Goal: Task Accomplishment & Management: Use online tool/utility

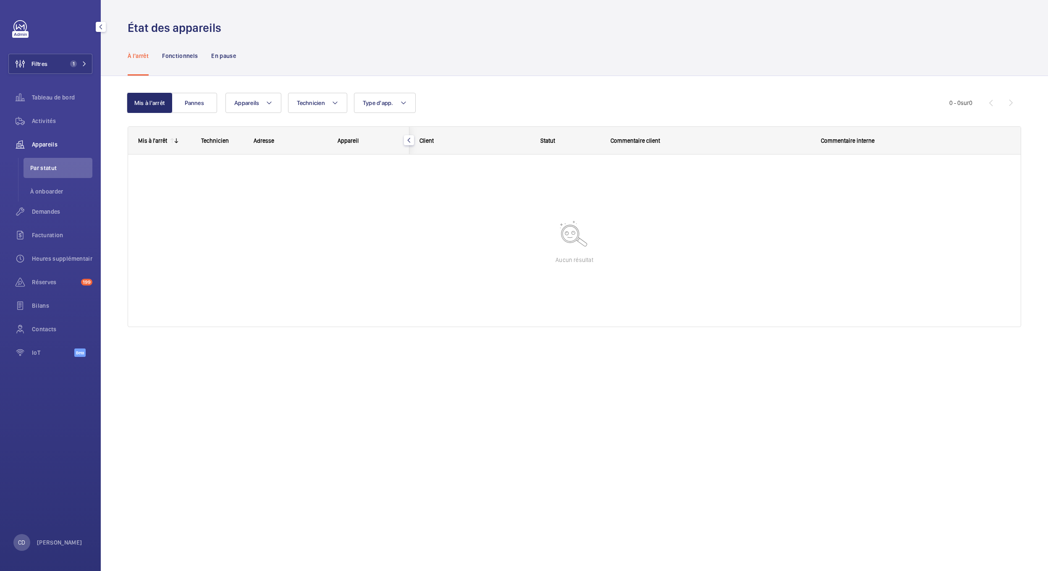
click at [63, 108] on div "Tableau de bord" at bounding box center [50, 99] width 84 height 24
click at [49, 116] on div "Activités" at bounding box center [50, 121] width 84 height 20
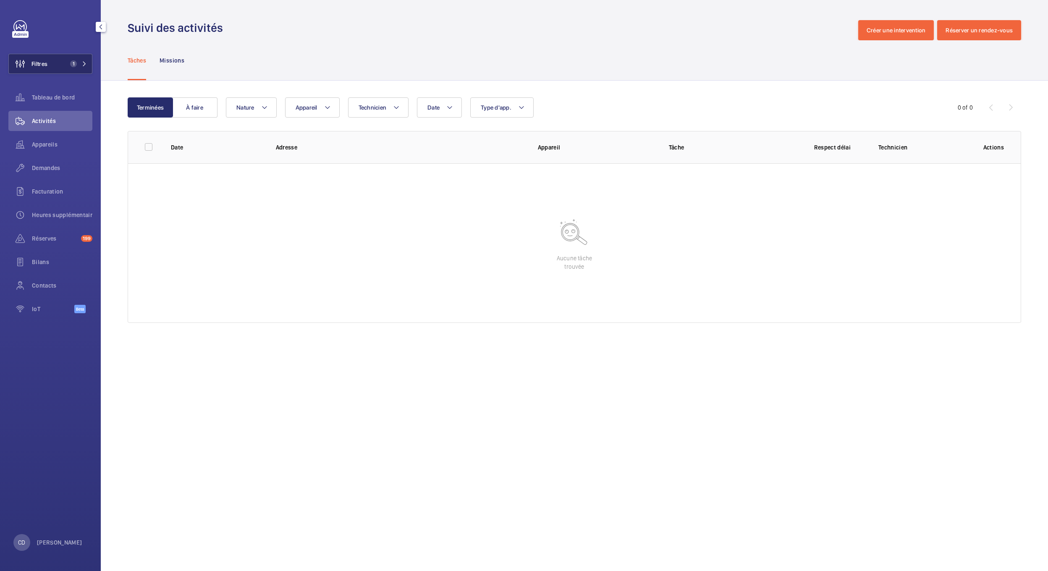
click at [59, 62] on button "Filtres 1" at bounding box center [50, 64] width 84 height 20
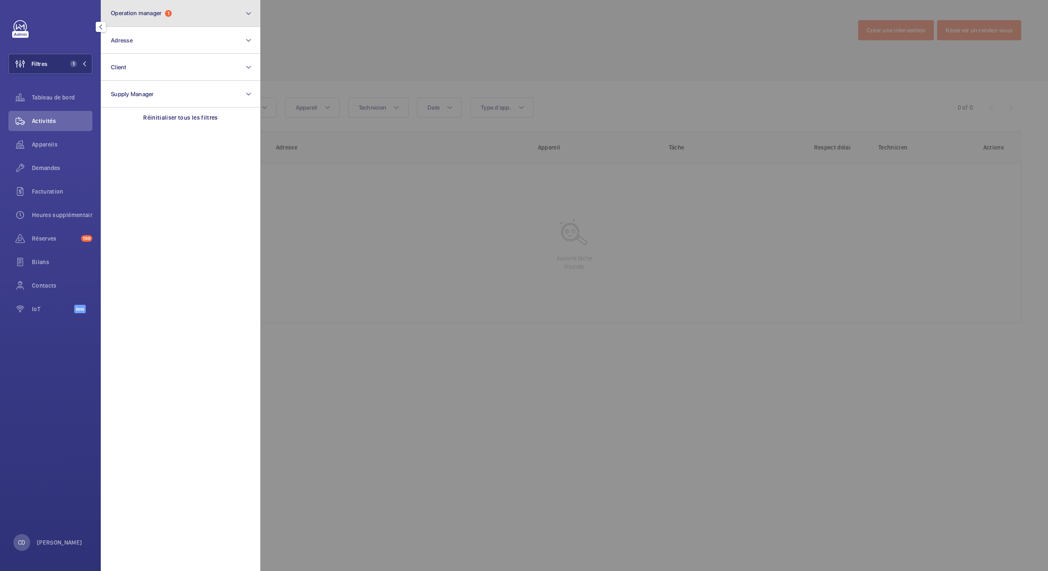
click at [196, 19] on button "Operation manager 1" at bounding box center [181, 13] width 160 height 27
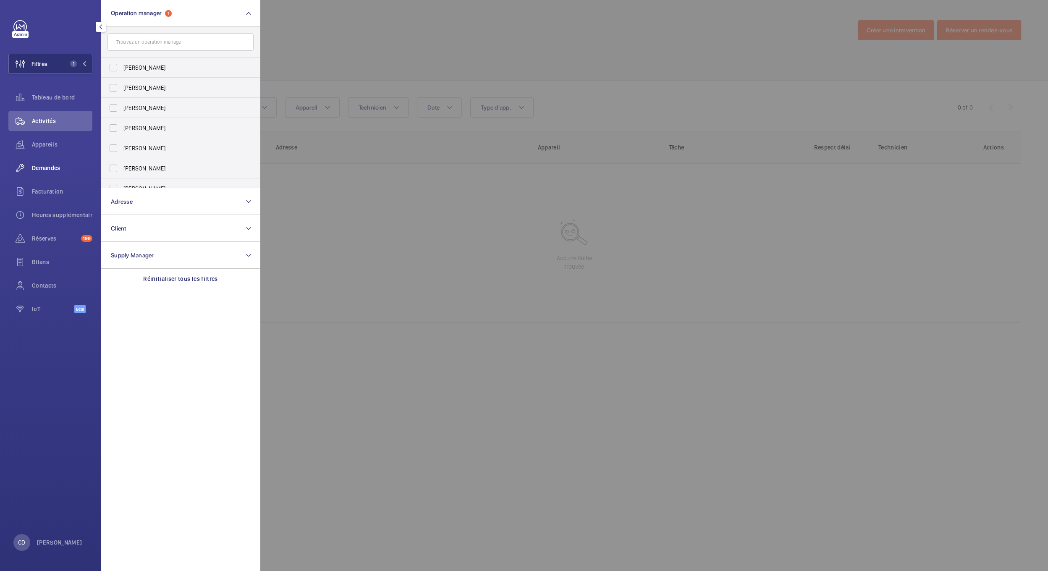
click at [60, 162] on div "Demandes" at bounding box center [50, 168] width 84 height 20
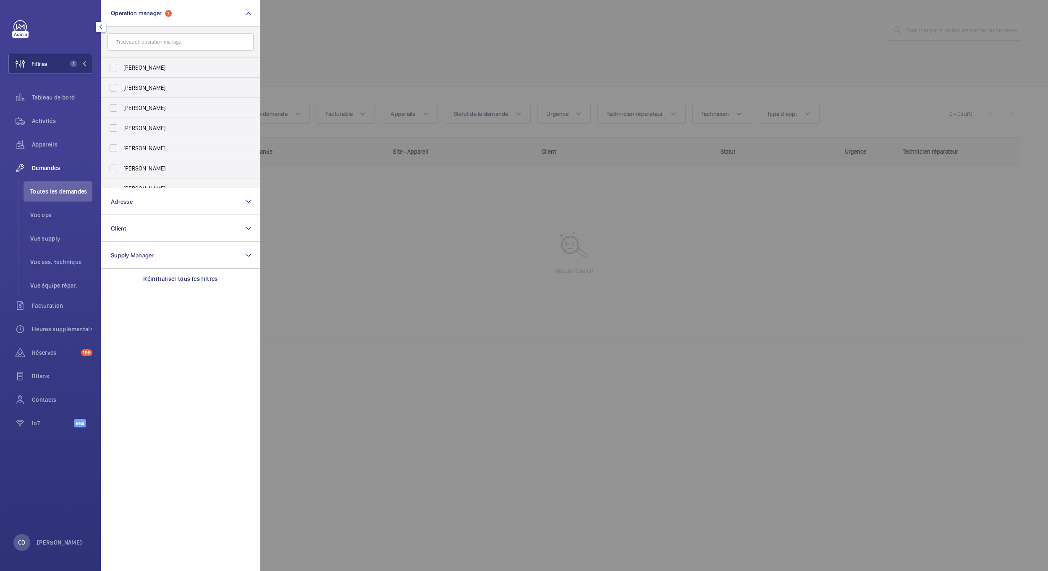
click at [366, 294] on div at bounding box center [784, 285] width 1048 height 571
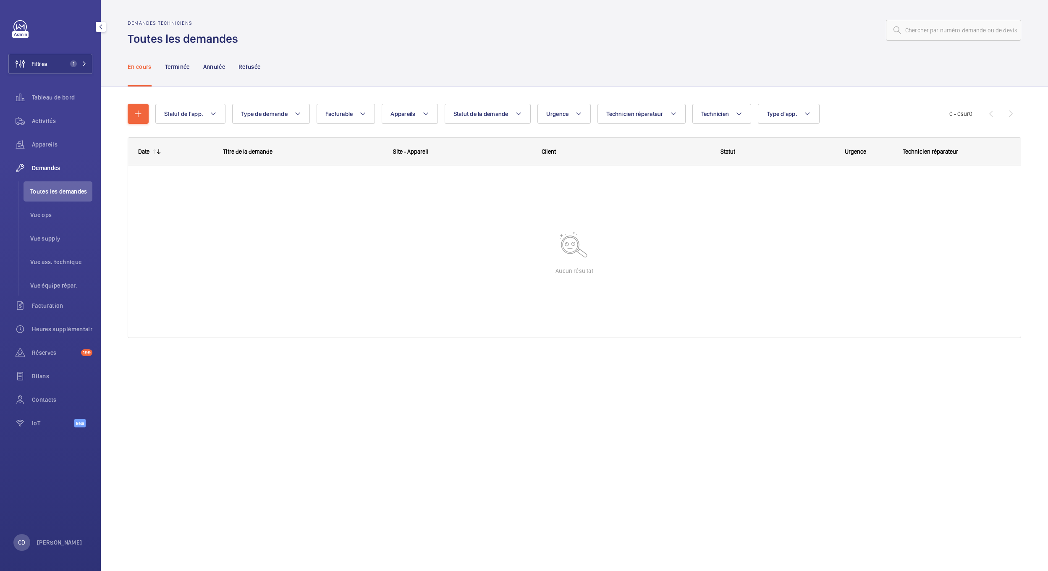
click at [36, 132] on div "Activités" at bounding box center [50, 123] width 84 height 24
click at [54, 143] on span "Appareils" at bounding box center [62, 144] width 60 height 8
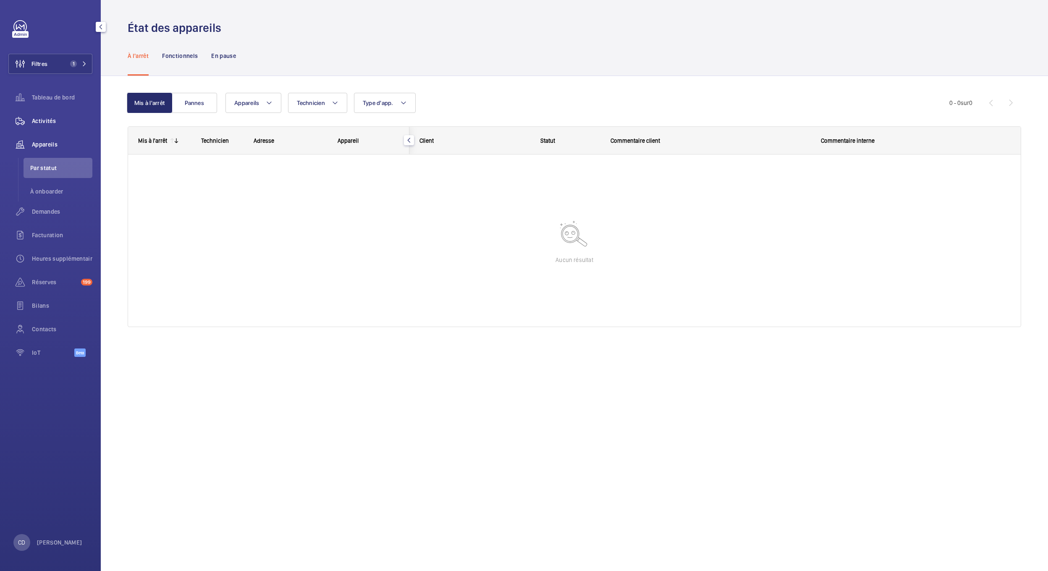
click at [35, 120] on span "Activités" at bounding box center [62, 121] width 60 height 8
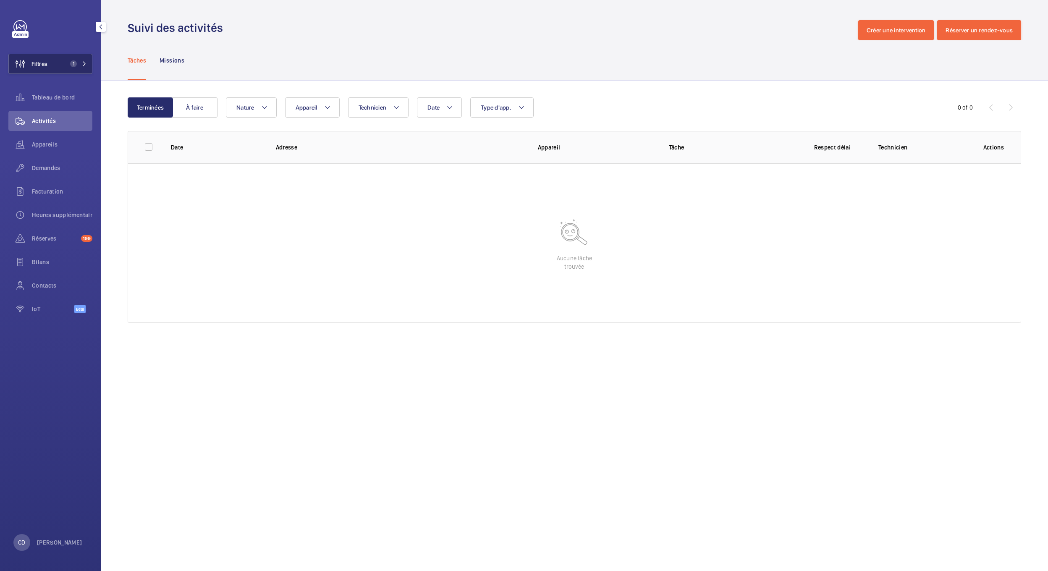
click at [60, 73] on button "Filtres 1" at bounding box center [50, 64] width 84 height 20
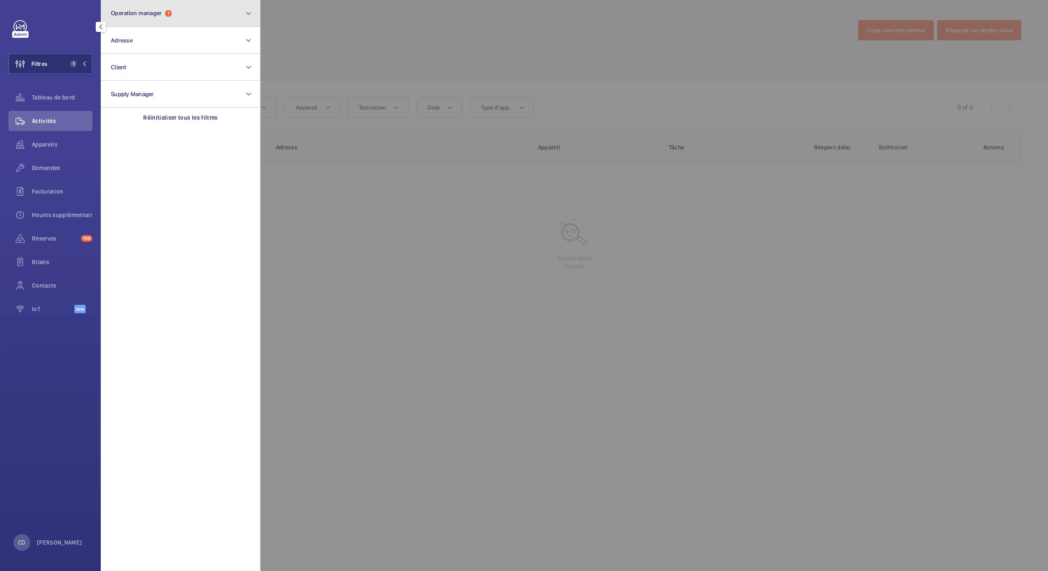
click at [123, 7] on button "Operation manager 1" at bounding box center [181, 13] width 160 height 27
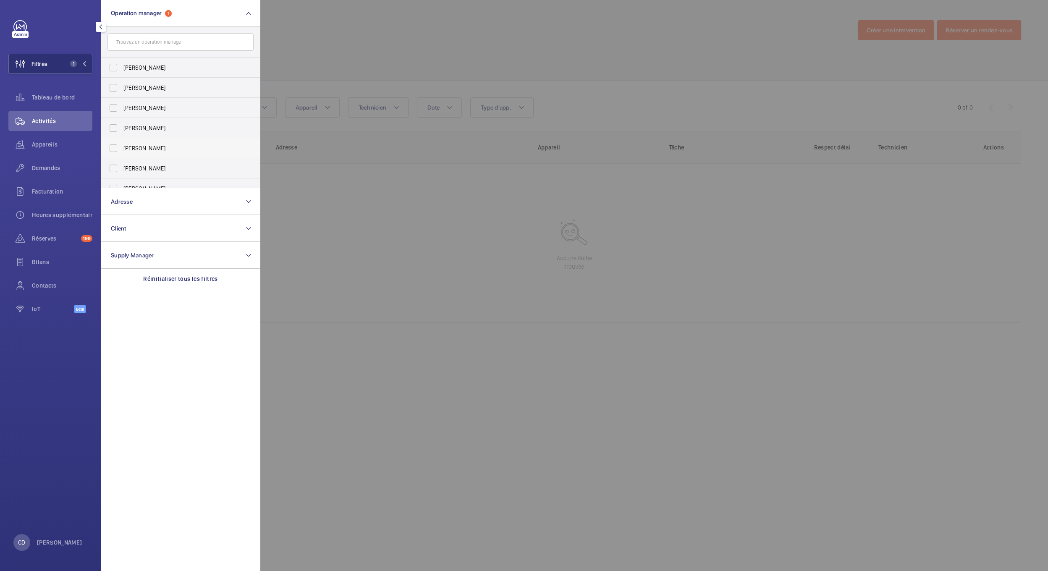
click at [156, 145] on span "[PERSON_NAME]" at bounding box center [180, 148] width 115 height 8
click at [122, 145] on input "[PERSON_NAME]" at bounding box center [113, 148] width 17 height 17
checkbox input "true"
click at [304, 200] on div at bounding box center [784, 285] width 1048 height 571
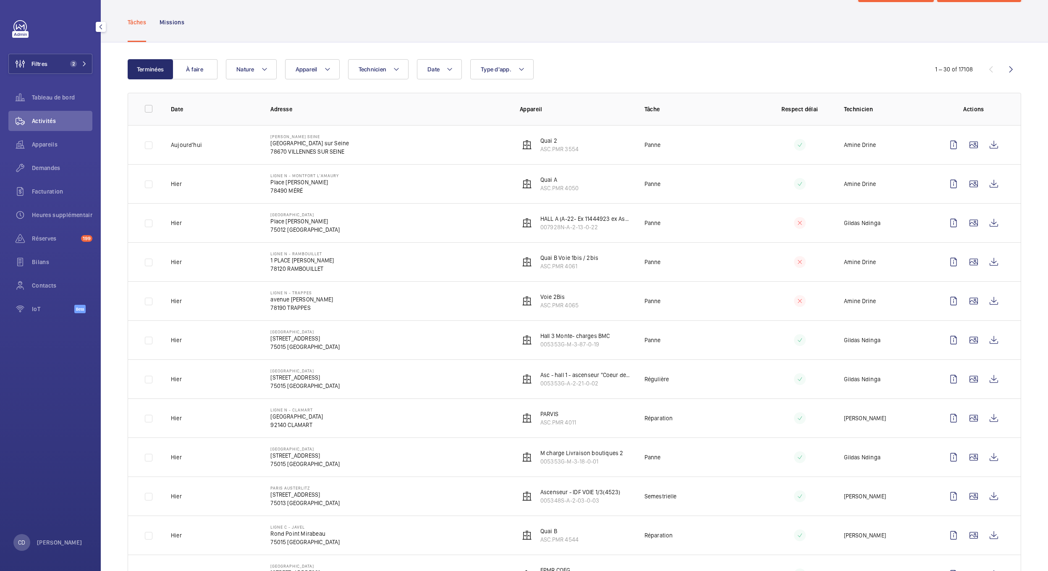
scroll to position [56, 0]
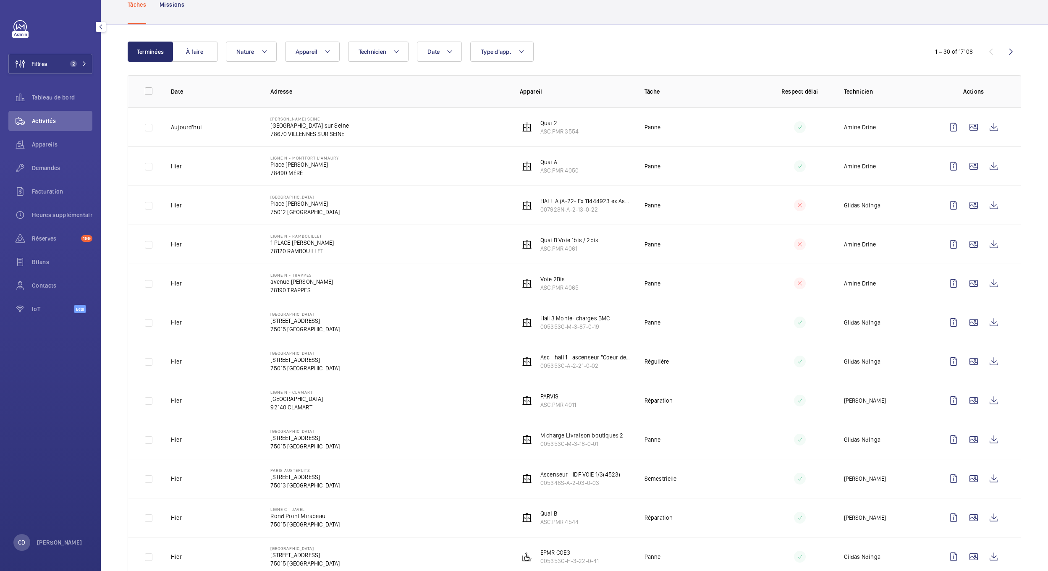
click at [46, 159] on div "Demandes" at bounding box center [50, 168] width 84 height 20
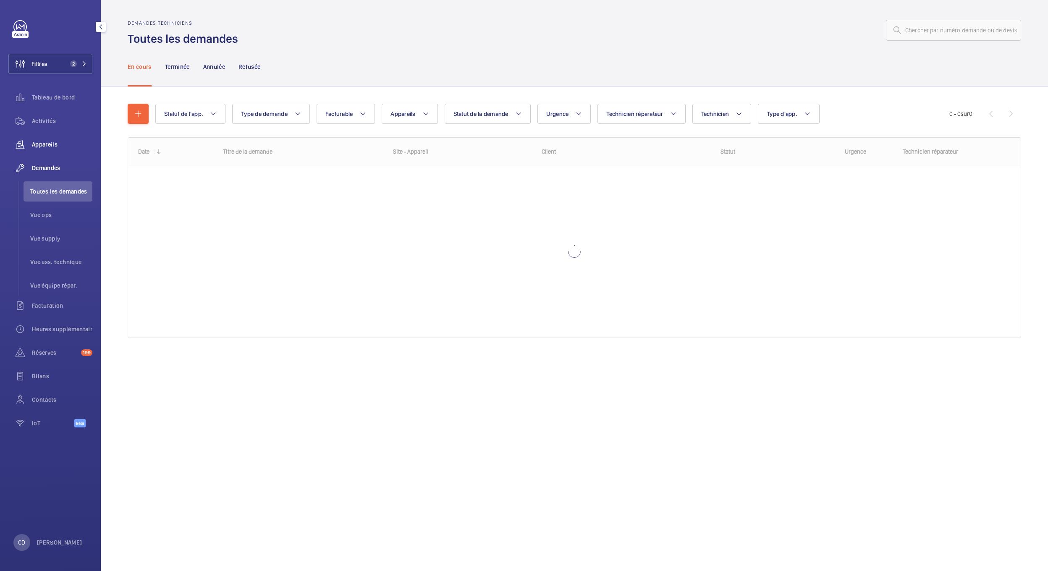
click at [29, 141] on wm-front-icon-button at bounding box center [20, 144] width 24 height 20
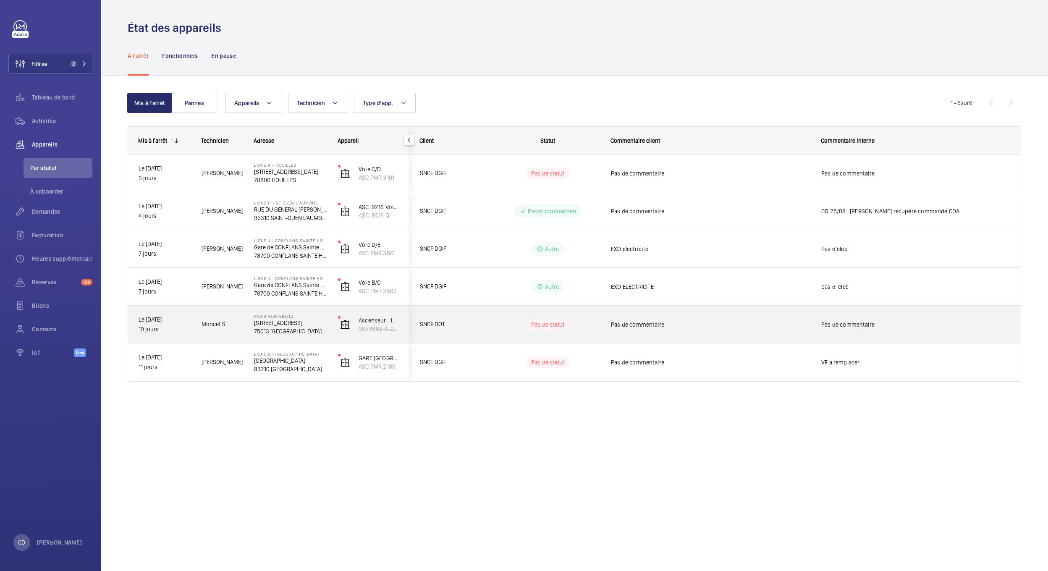
click at [249, 335] on div "[GEOGRAPHIC_DATA][STREET_ADDRESS]" at bounding box center [285, 325] width 83 height 38
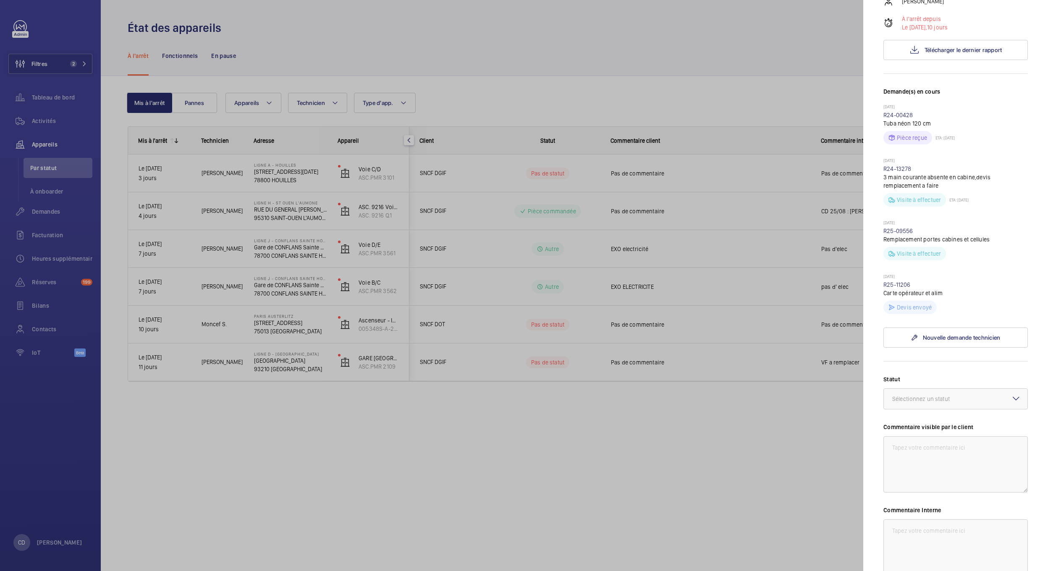
scroll to position [128, 0]
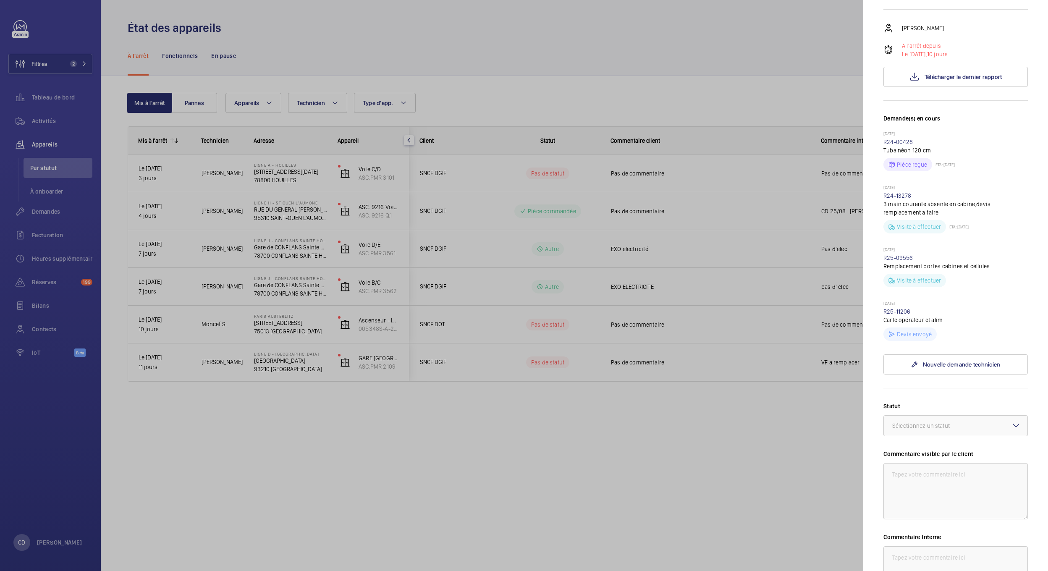
click at [225, 361] on div at bounding box center [524, 285] width 1048 height 571
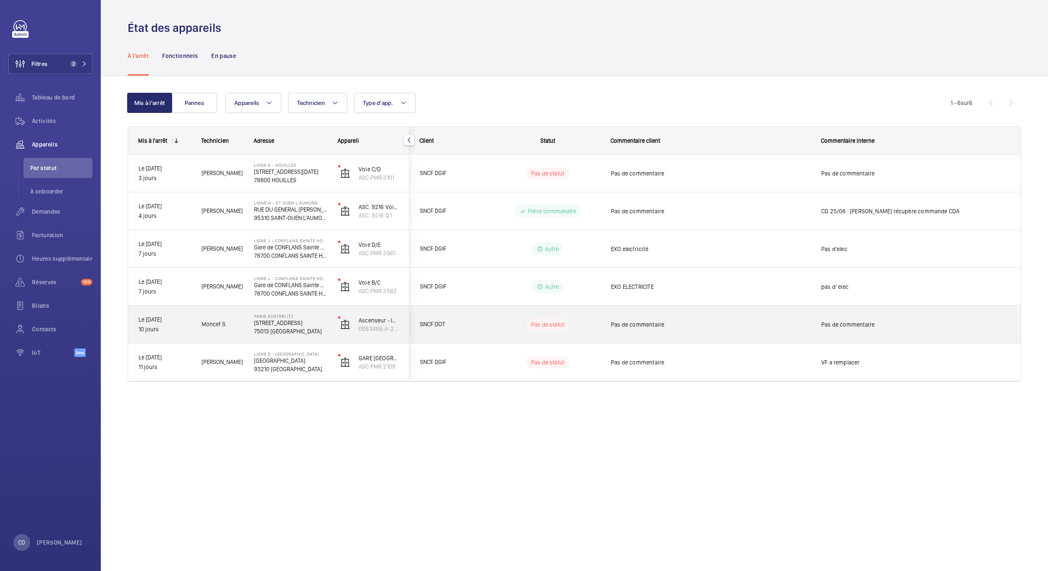
click at [225, 321] on span "Moncef S." at bounding box center [222, 324] width 42 height 10
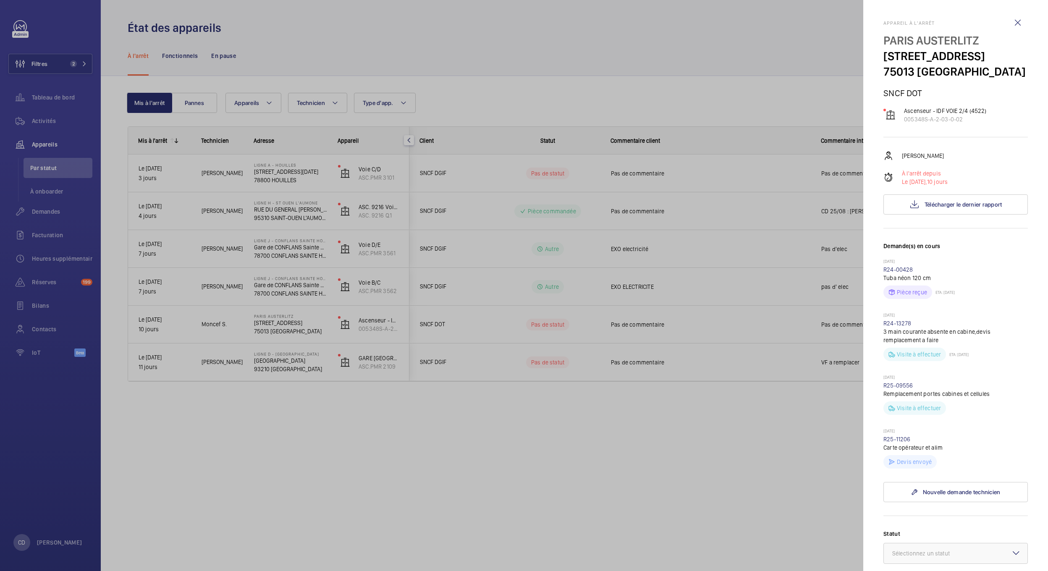
click at [224, 366] on div at bounding box center [524, 285] width 1048 height 571
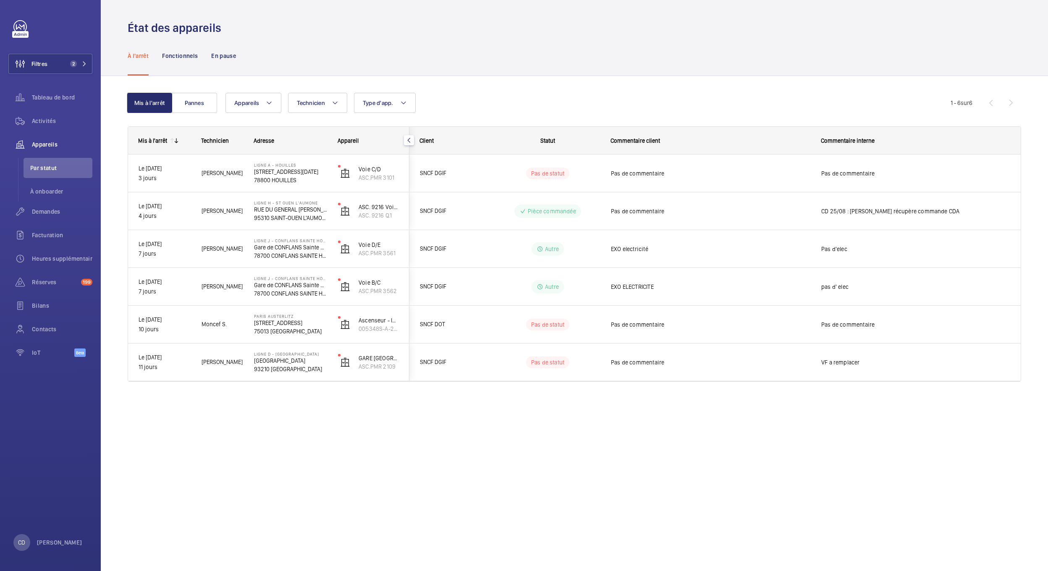
click at [221, 330] on mat-sidenav-container "Filtres 2 Tableau de bord Activités Appareils Par statut À onboarder Demandes F…" at bounding box center [524, 285] width 1048 height 571
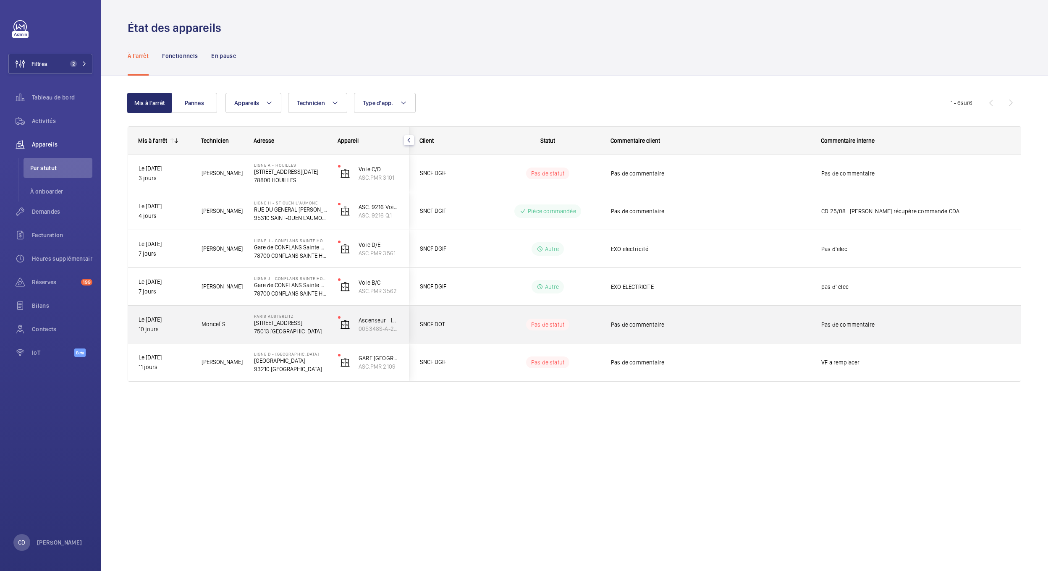
click at [323, 316] on p "PARIS AUSTERLITZ" at bounding box center [290, 316] width 73 height 5
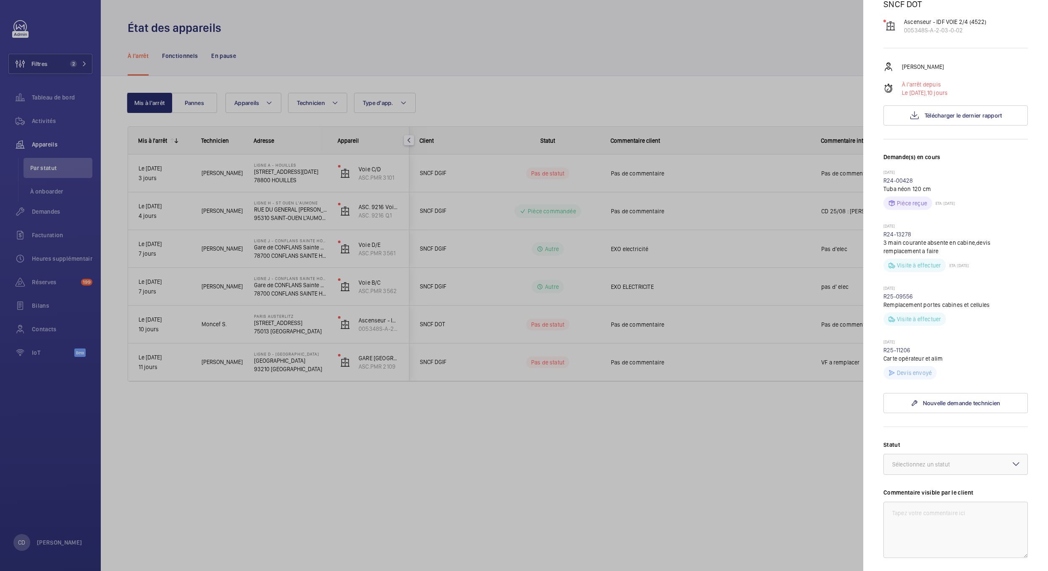
scroll to position [112, 0]
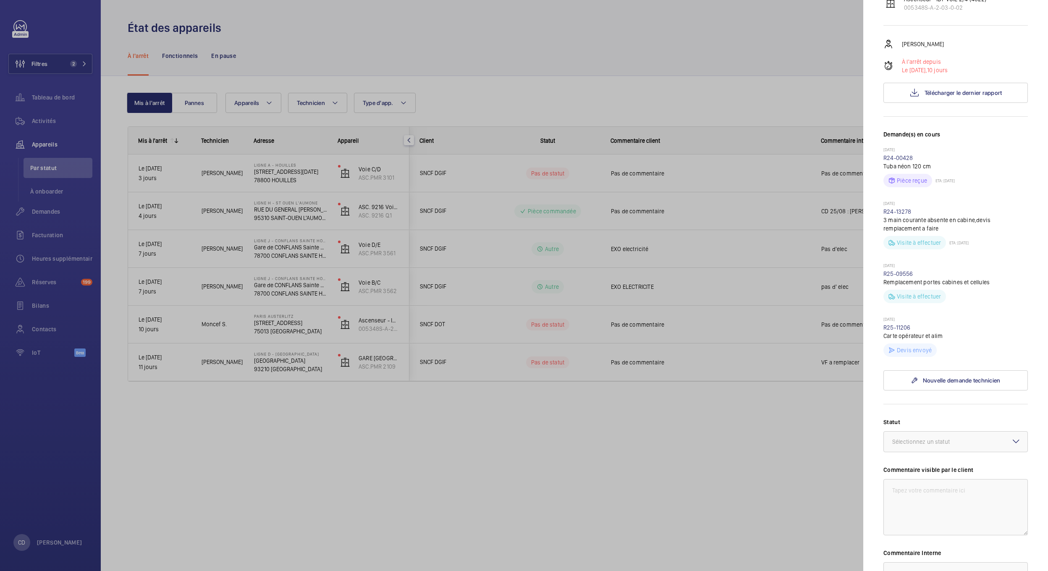
click at [178, 521] on div at bounding box center [524, 285] width 1048 height 571
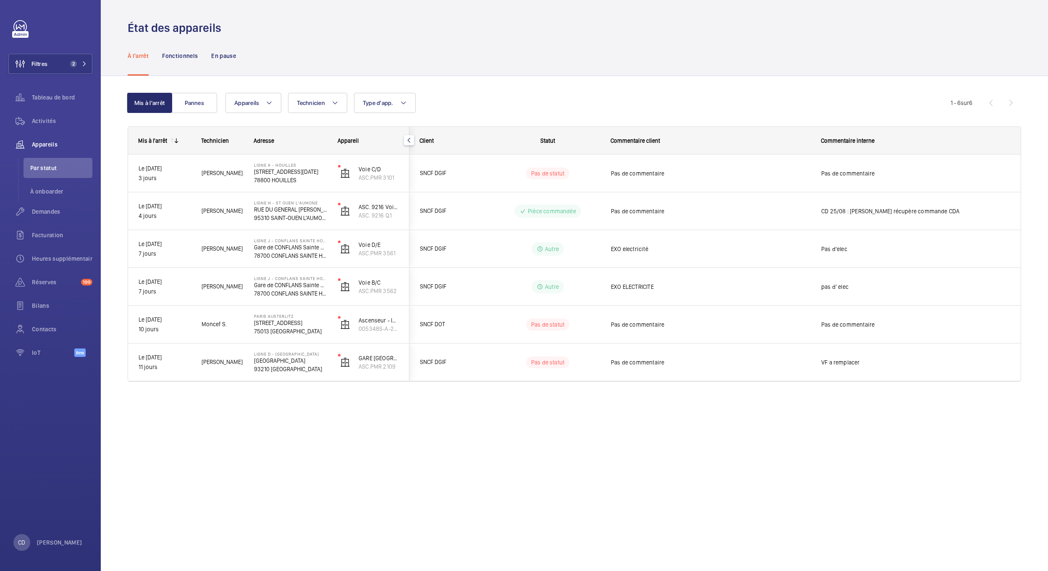
scroll to position [0, 0]
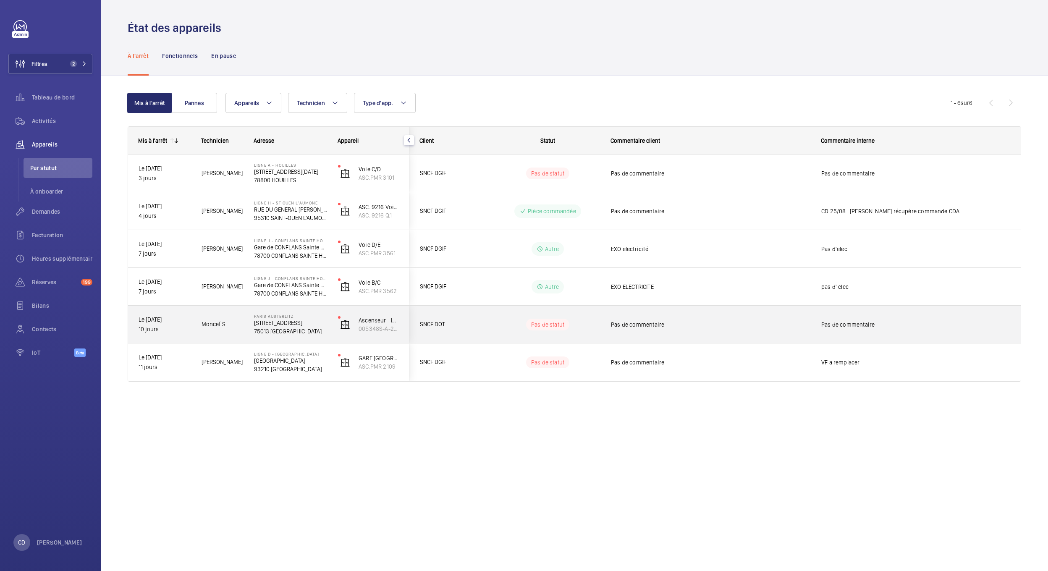
click at [284, 331] on p "75013 [GEOGRAPHIC_DATA]" at bounding box center [290, 331] width 73 height 8
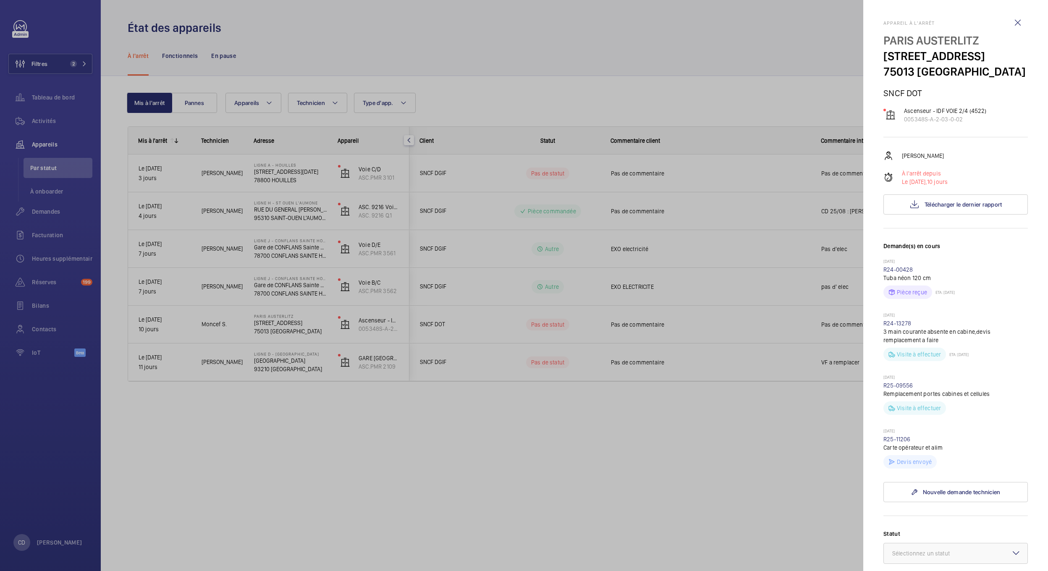
click at [265, 279] on div at bounding box center [524, 285] width 1048 height 571
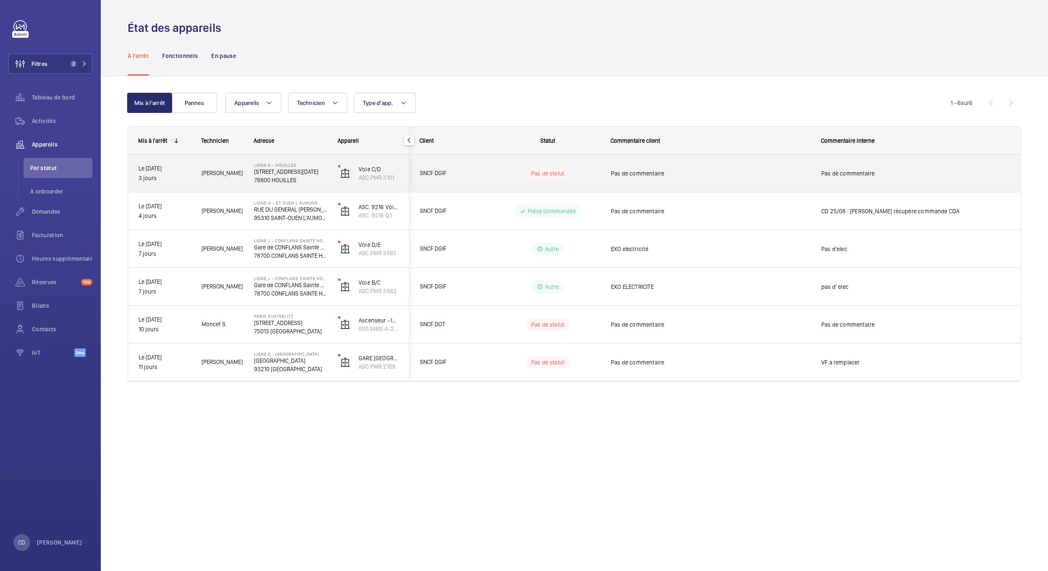
click at [293, 190] on div "Ligne A - HOUILLES [STREET_ADDRESS][DATE]" at bounding box center [285, 173] width 83 height 38
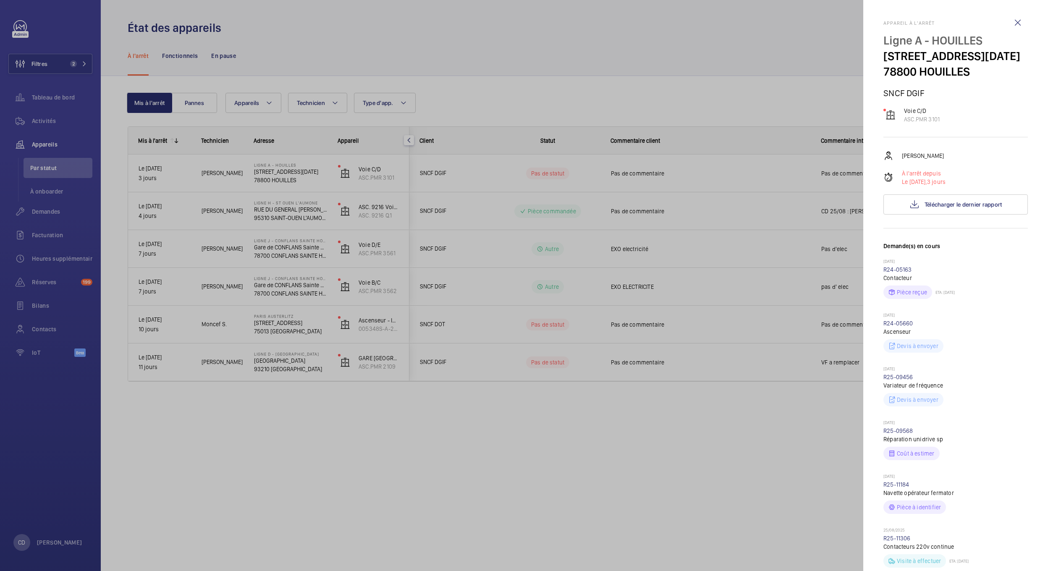
click at [299, 203] on div at bounding box center [524, 285] width 1048 height 571
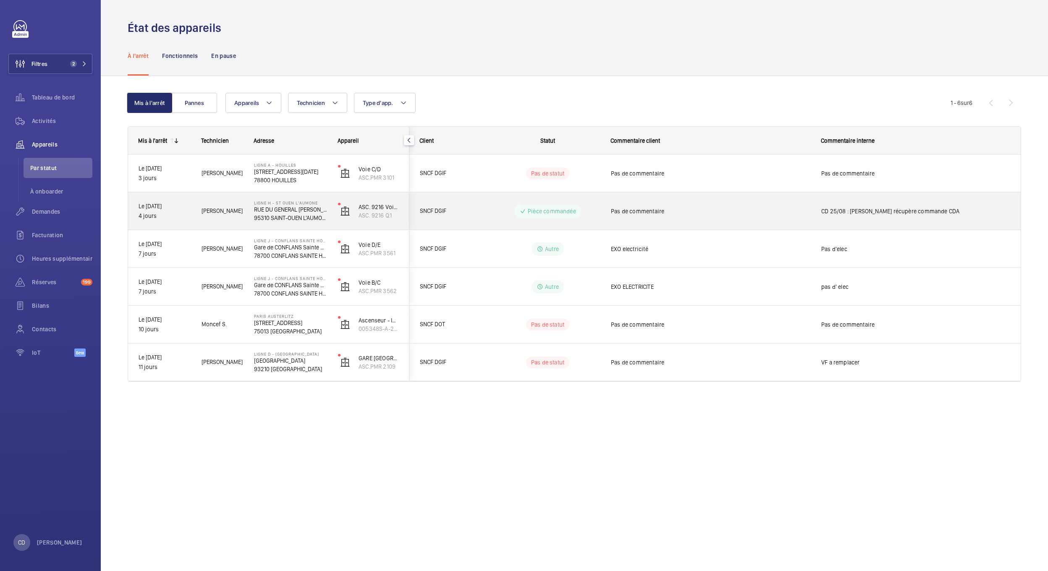
click at [301, 214] on p "95310 SAINT-OUEN L'AUMONE" at bounding box center [290, 218] width 73 height 8
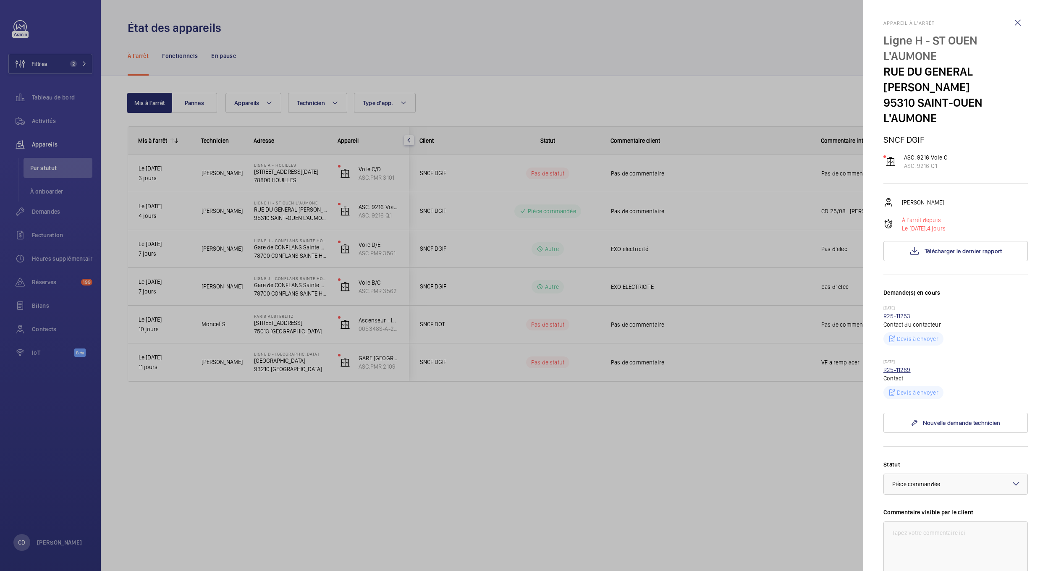
scroll to position [56, 0]
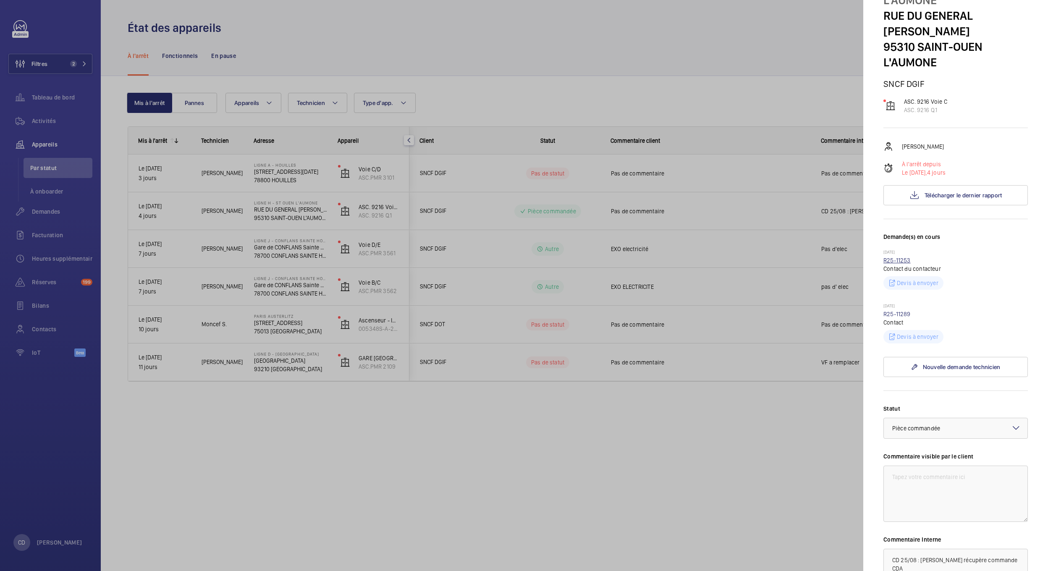
click at [892, 257] on link "R25-11253" at bounding box center [896, 260] width 27 height 7
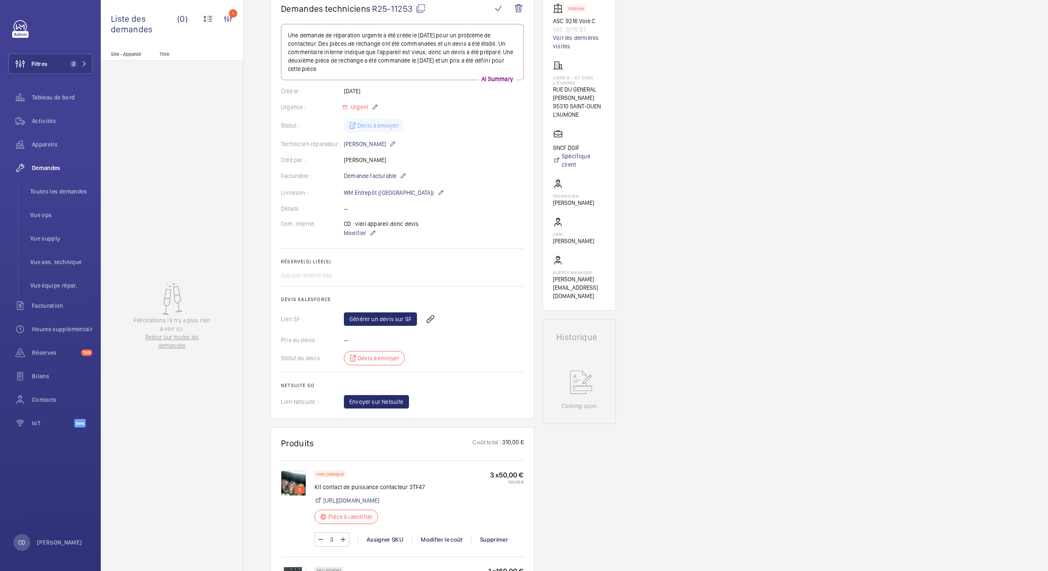
scroll to position [280, 0]
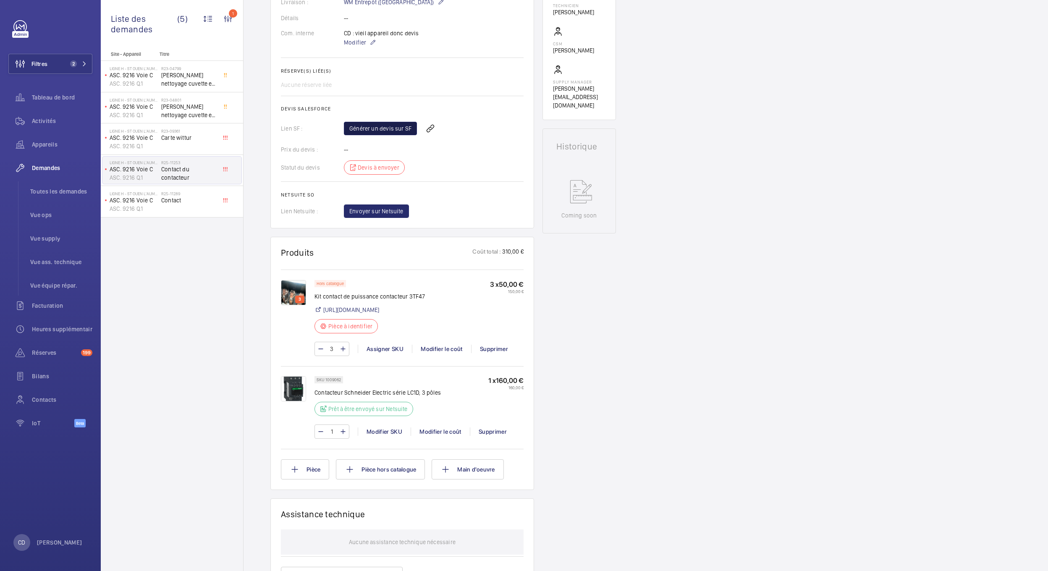
click at [387, 122] on link "Générer un devis sur SF" at bounding box center [380, 128] width 73 height 13
click at [71, 183] on li "Toutes les demandes" at bounding box center [58, 191] width 69 height 20
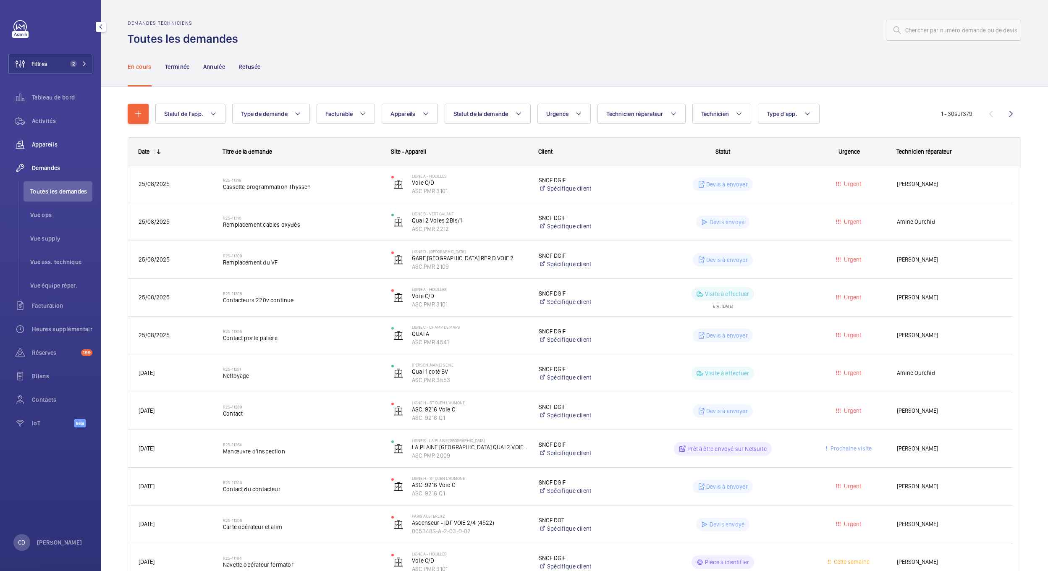
click at [50, 139] on div "Appareils" at bounding box center [50, 144] width 84 height 20
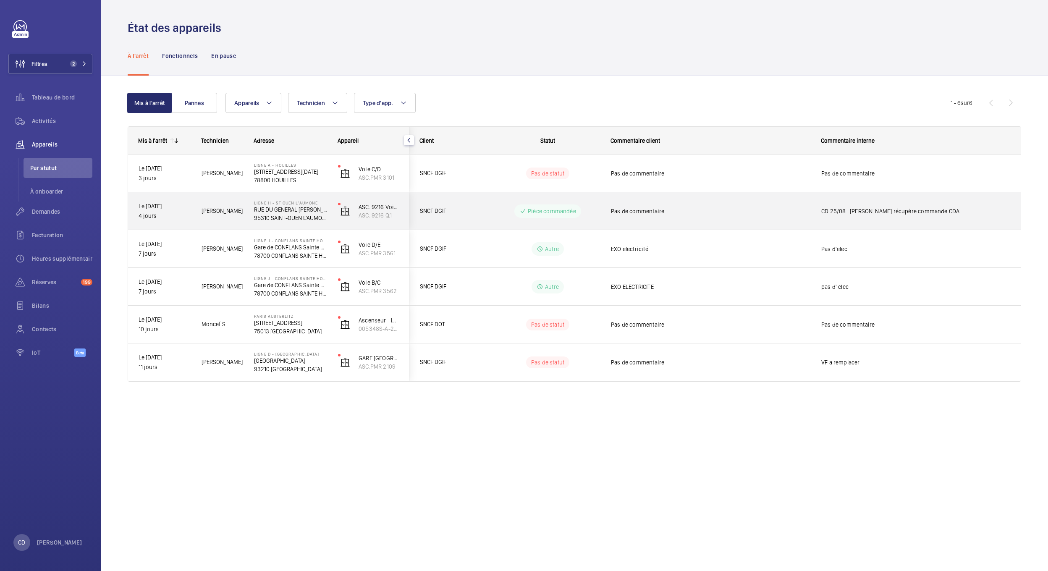
click at [288, 199] on div "Ligne H - ST OUEN L'AUMONE [GEOGRAPHIC_DATA][PERSON_NAME] [GEOGRAPHIC_DATA] L'A…" at bounding box center [285, 211] width 83 height 38
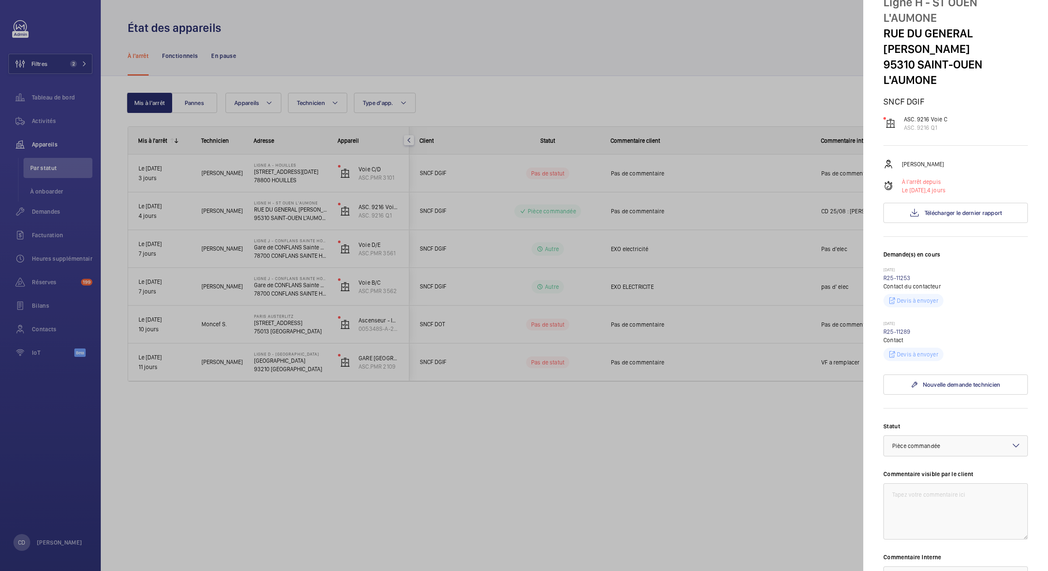
scroll to position [56, 0]
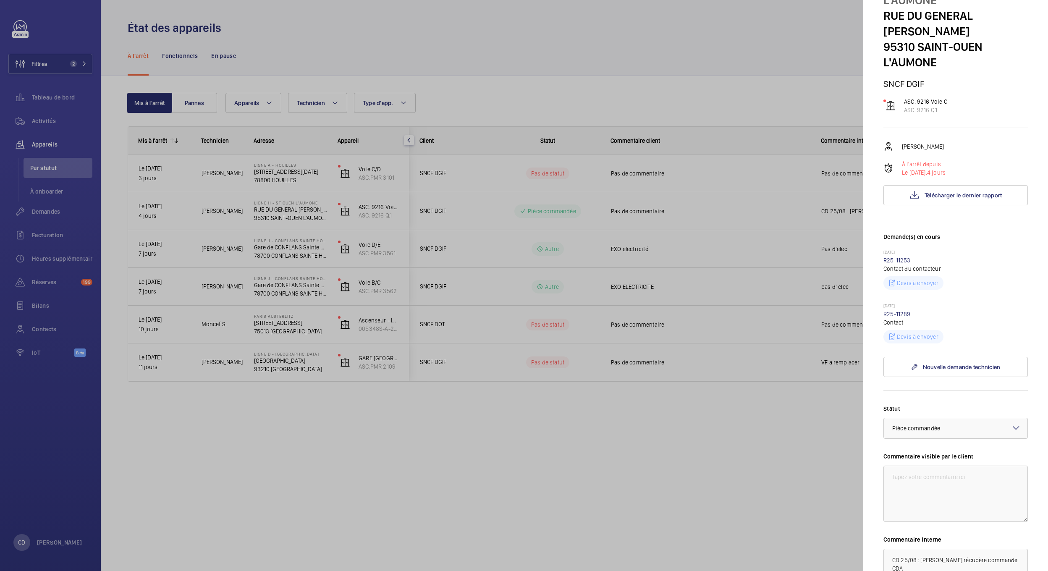
click at [243, 280] on div at bounding box center [524, 285] width 1048 height 571
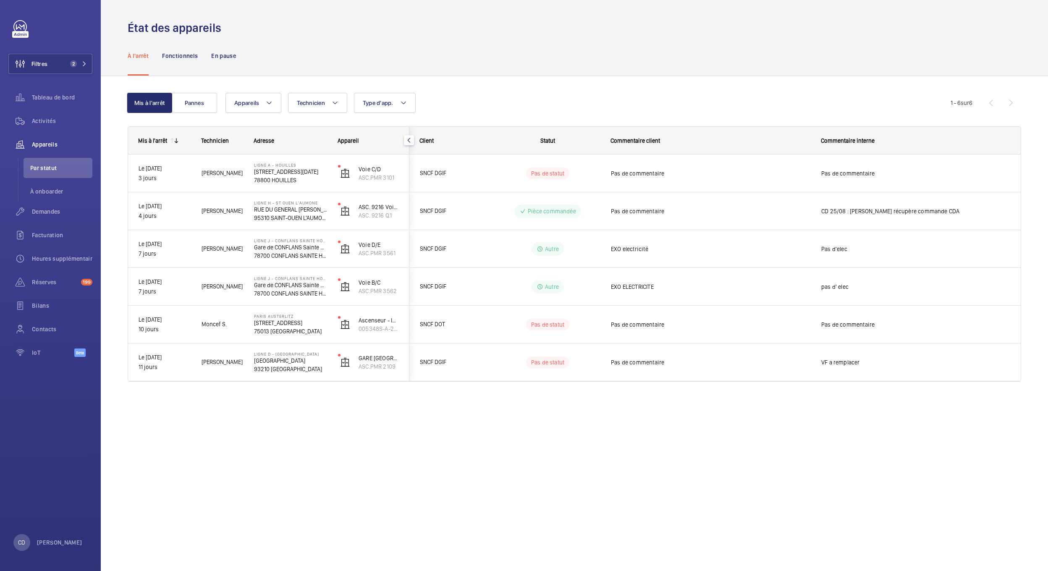
drag, startPoint x: 281, startPoint y: 182, endPoint x: 283, endPoint y: 174, distance: 8.2
click at [282, 181] on p "78800 HOUILLES" at bounding box center [290, 180] width 73 height 8
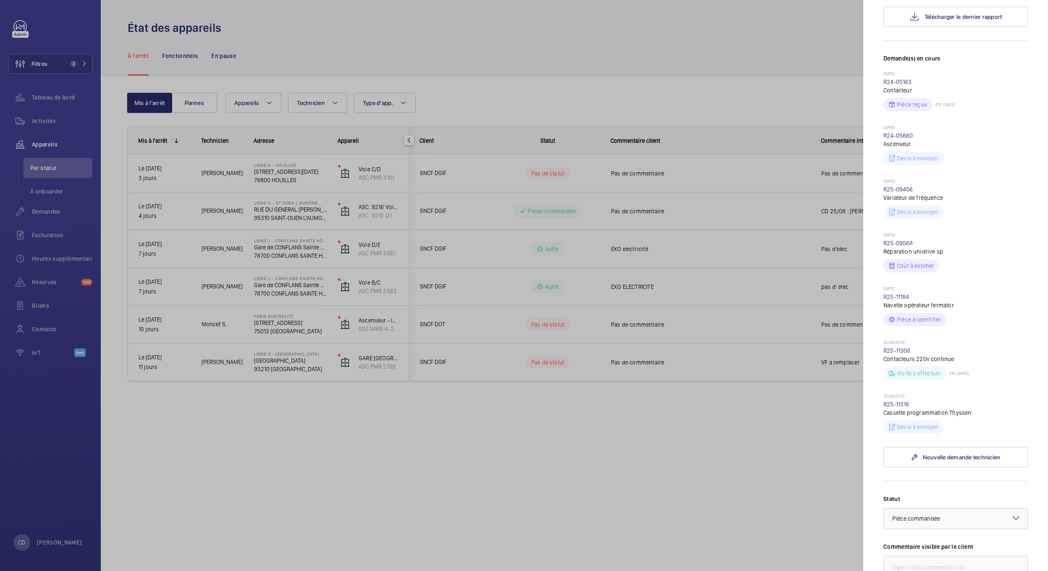
scroll to position [336, 0]
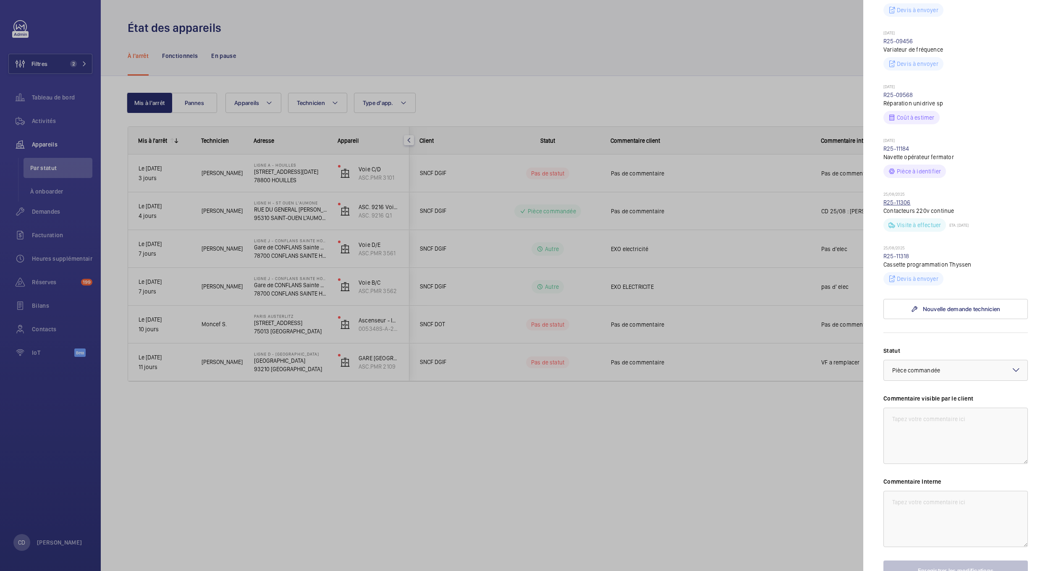
click at [897, 200] on link "R25-11306" at bounding box center [896, 202] width 27 height 7
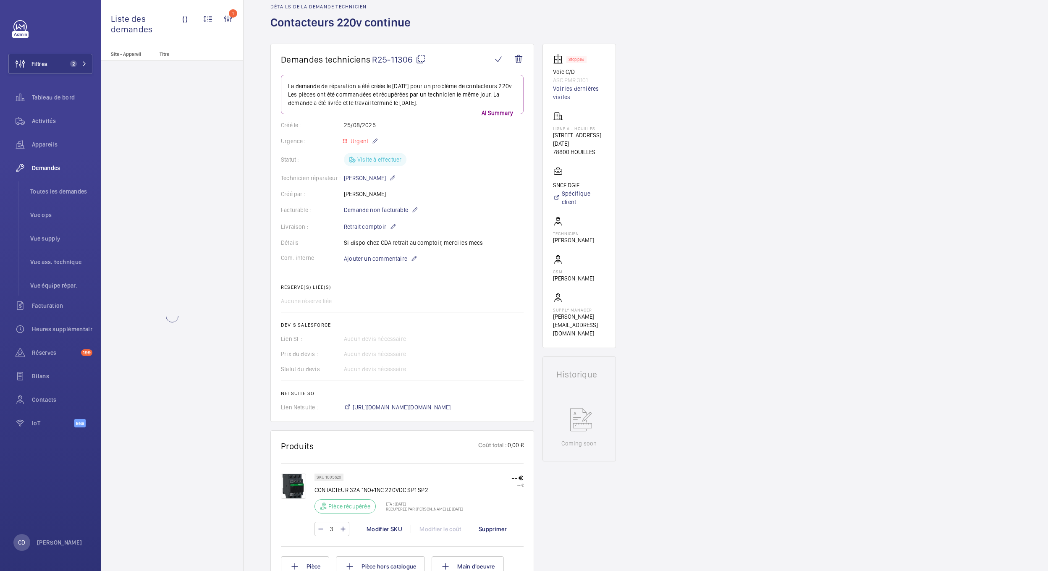
scroll to position [56, 0]
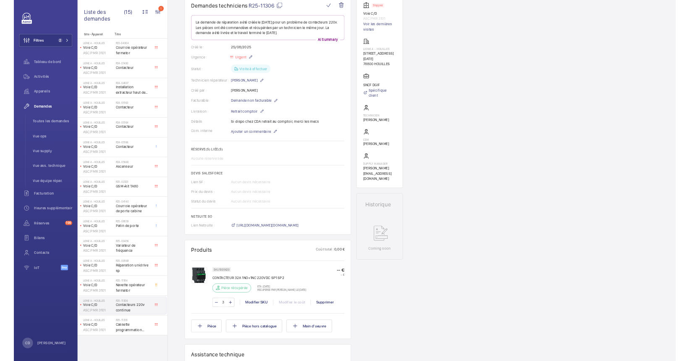
scroll to position [112, 0]
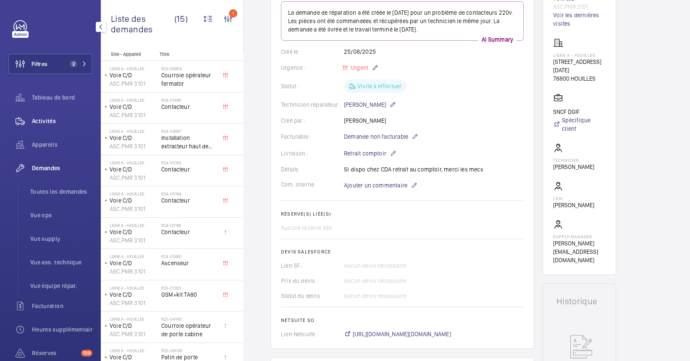
click at [35, 122] on span "Activités" at bounding box center [62, 121] width 60 height 8
